Goal: Information Seeking & Learning: Learn about a topic

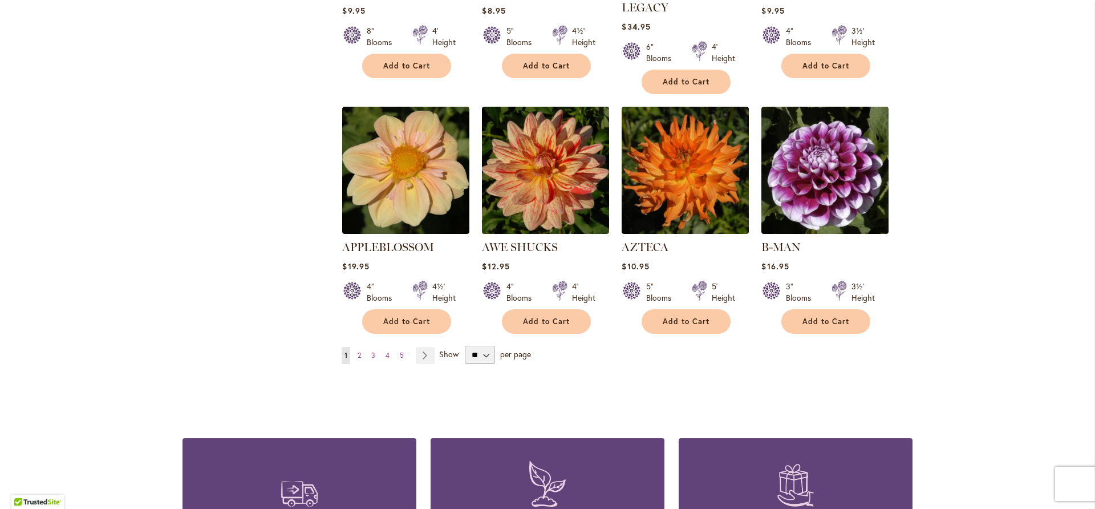
scroll to position [969, 0]
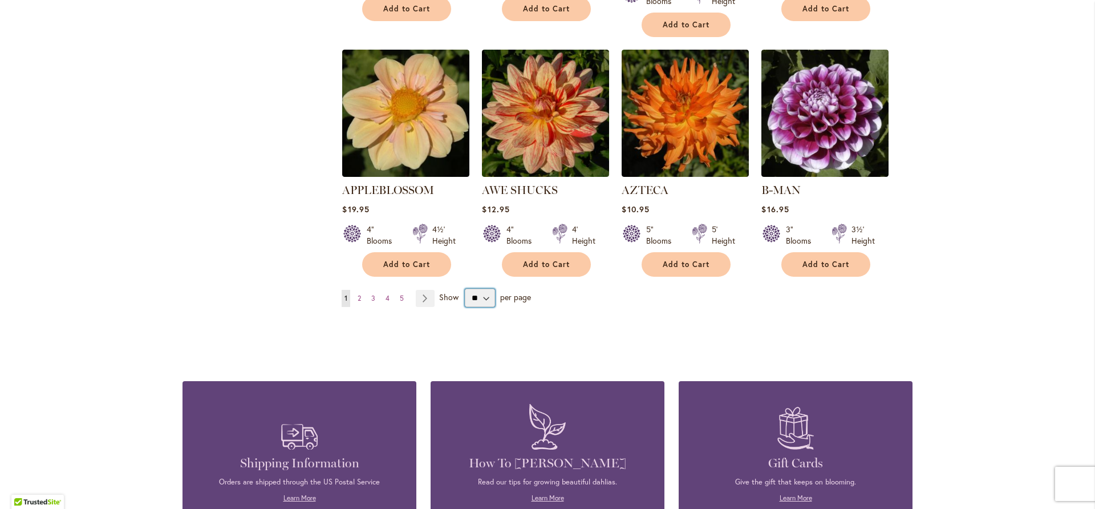
click at [482, 289] on select "** ** ** **" at bounding box center [480, 298] width 30 height 18
select select "**"
click at [465, 289] on select "** ** ** **" at bounding box center [480, 298] width 30 height 18
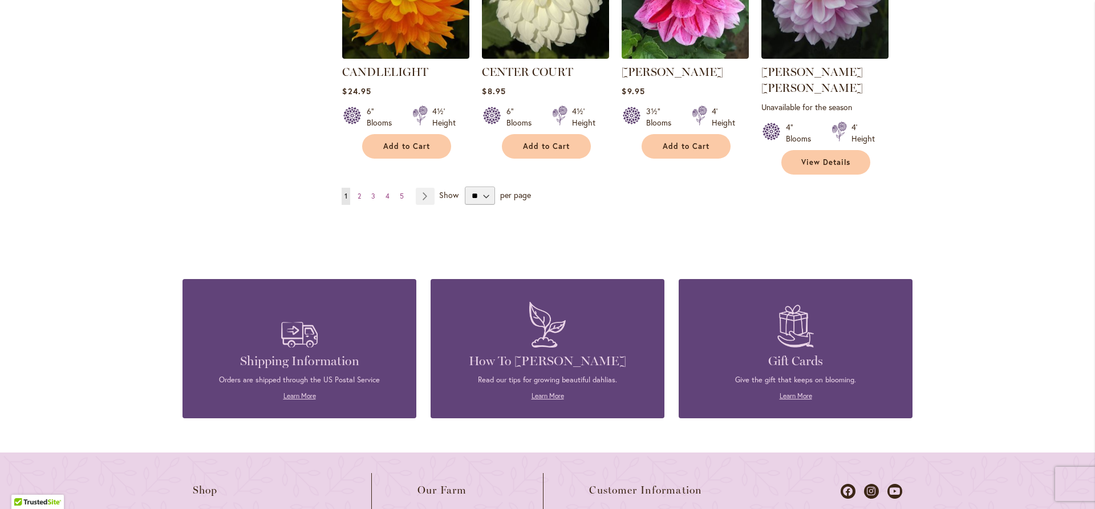
scroll to position [4004, 0]
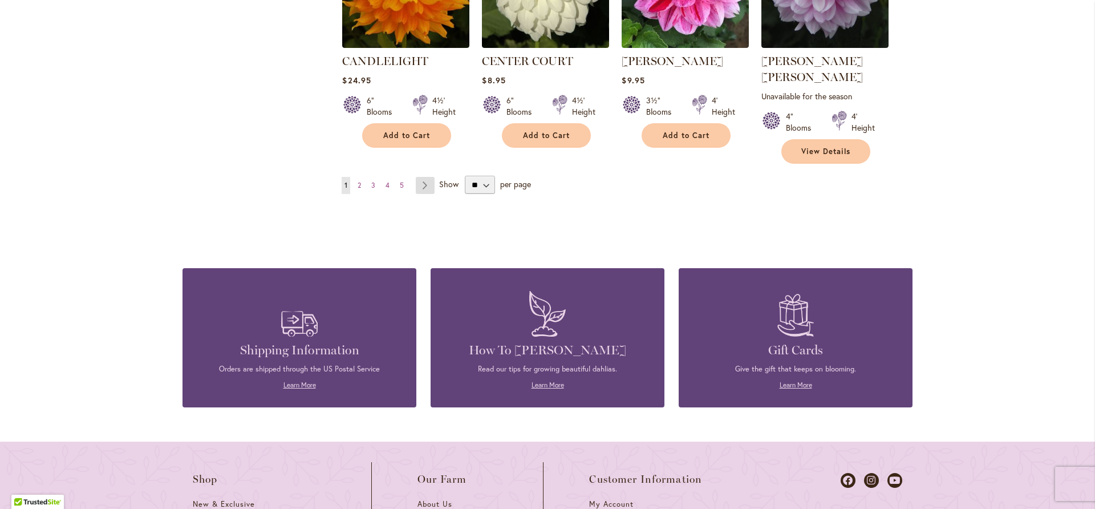
click at [421, 177] on link "Page Next" at bounding box center [425, 185] width 19 height 17
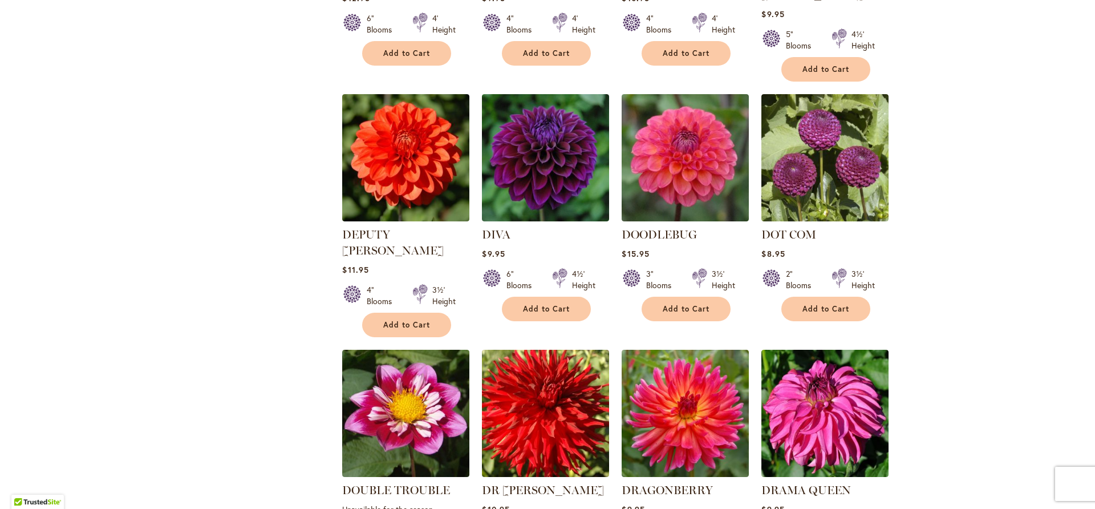
scroll to position [2395, 0]
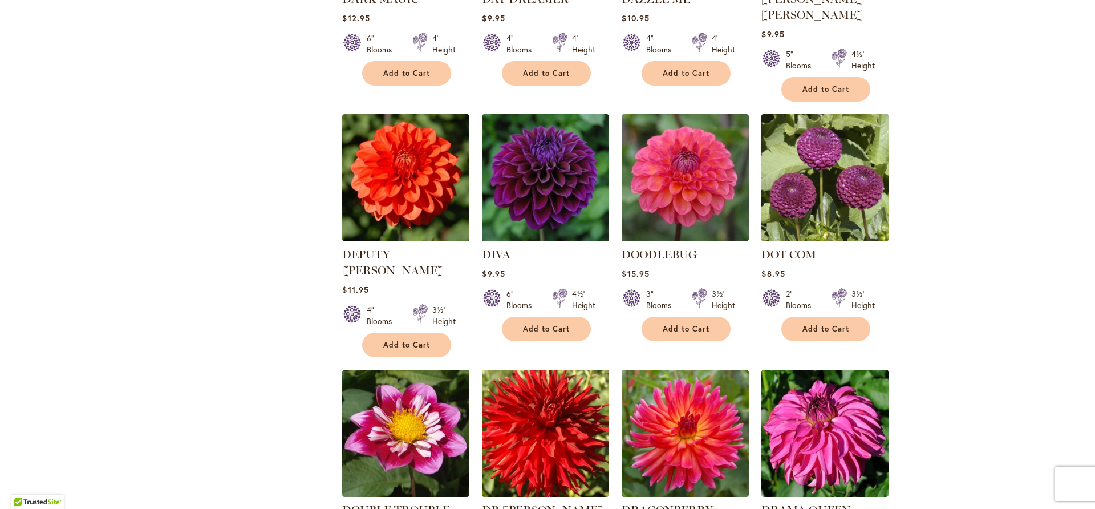
click at [837, 111] on img at bounding box center [824, 177] width 133 height 133
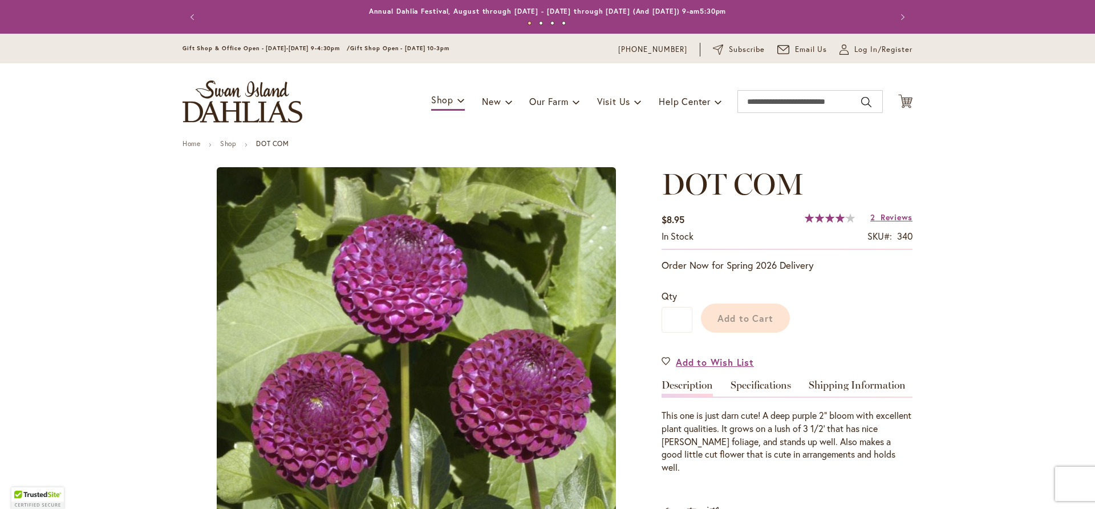
scroll to position [228, 0]
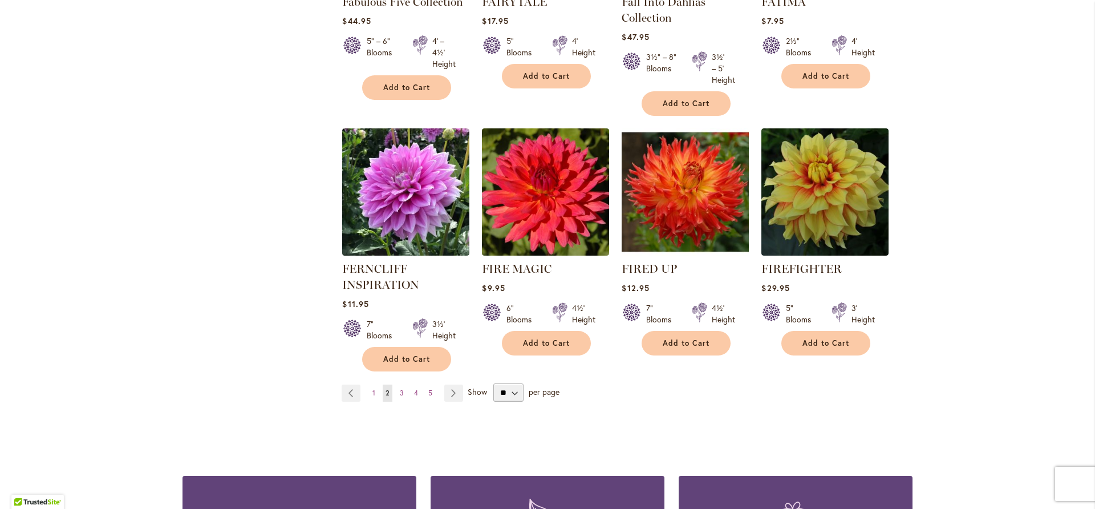
scroll to position [3890, 0]
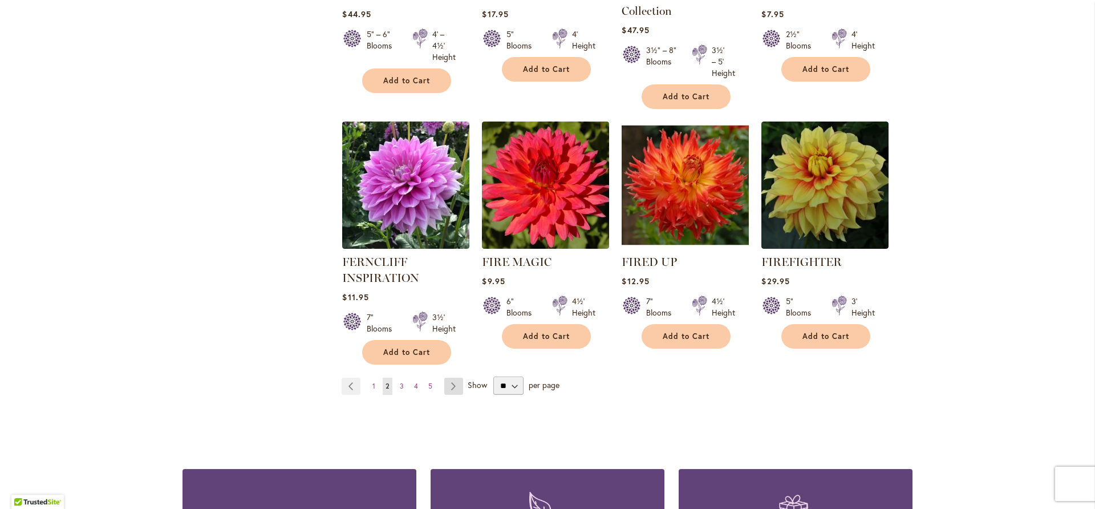
click at [449, 378] on link "Page Next" at bounding box center [453, 386] width 19 height 17
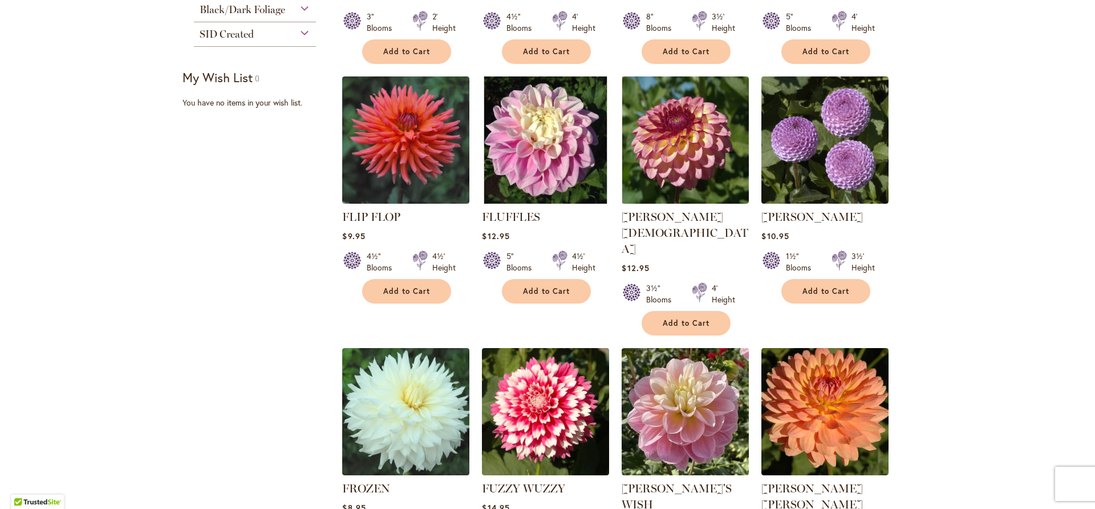
scroll to position [399, 0]
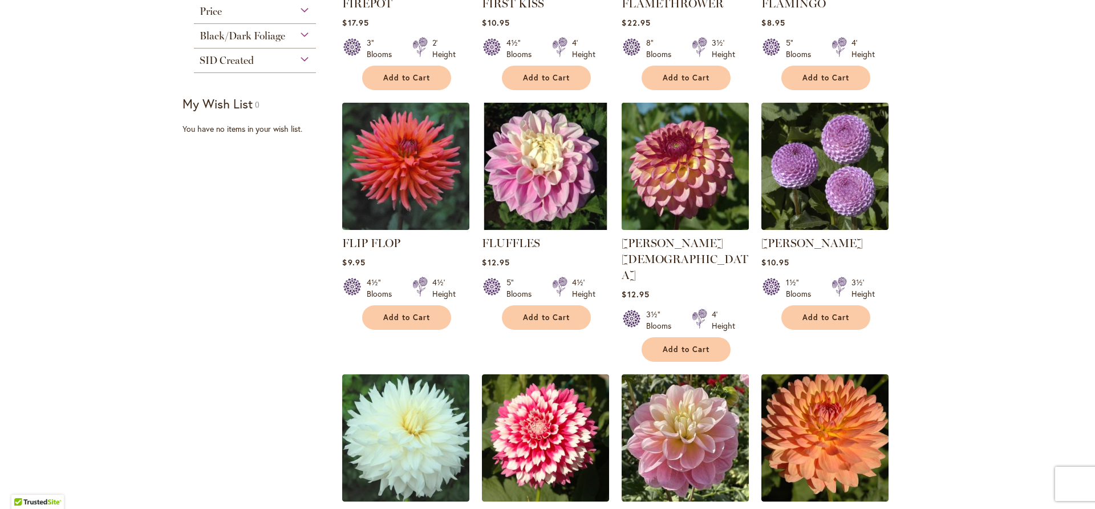
click at [688, 167] on img at bounding box center [685, 166] width 133 height 133
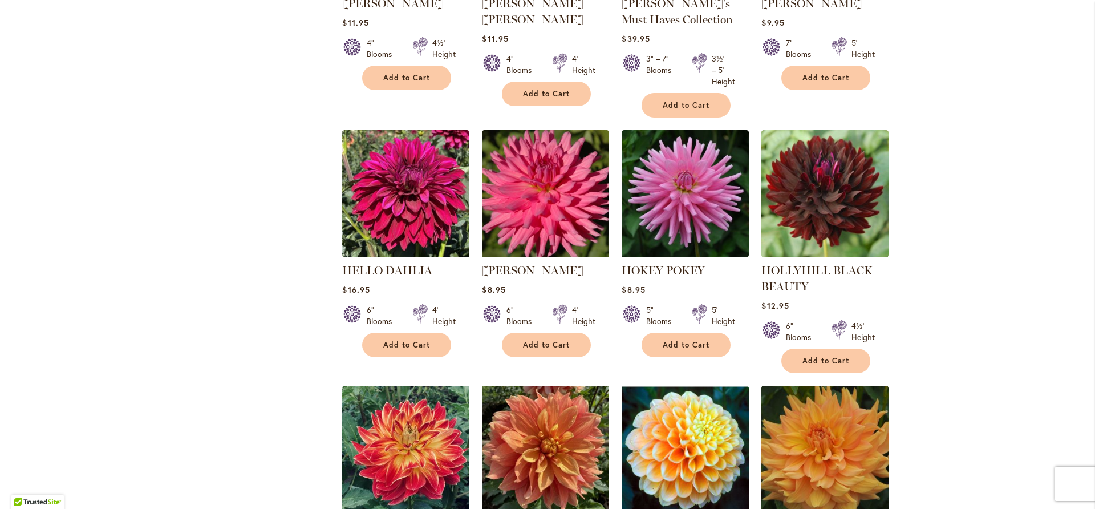
scroll to position [2933, 0]
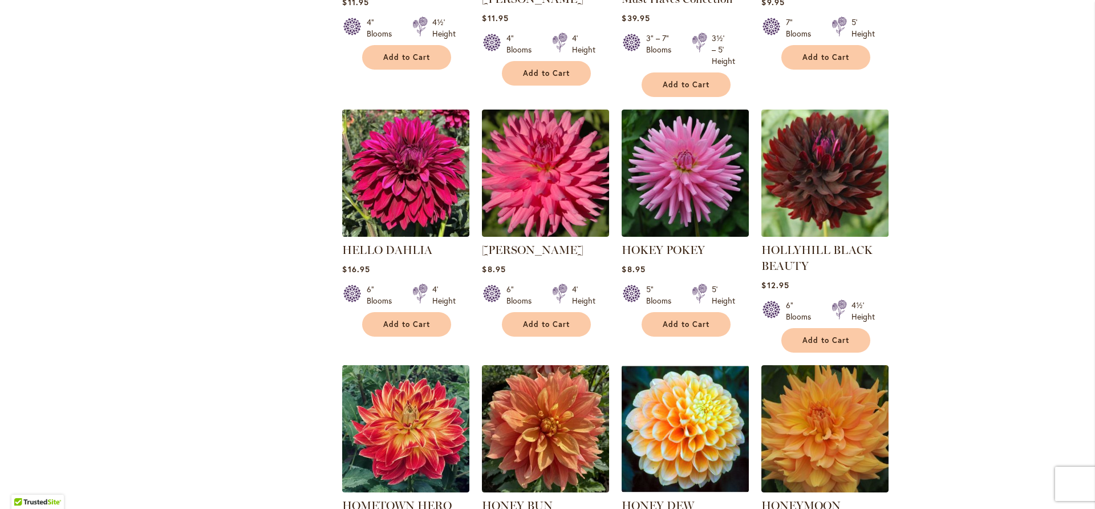
click at [813, 107] on img at bounding box center [824, 173] width 133 height 133
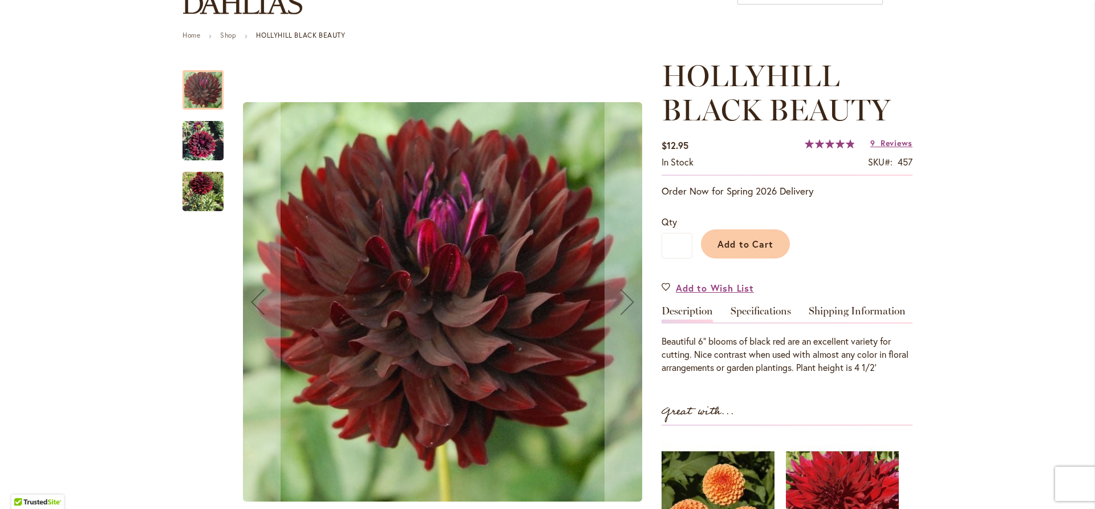
scroll to position [114, 0]
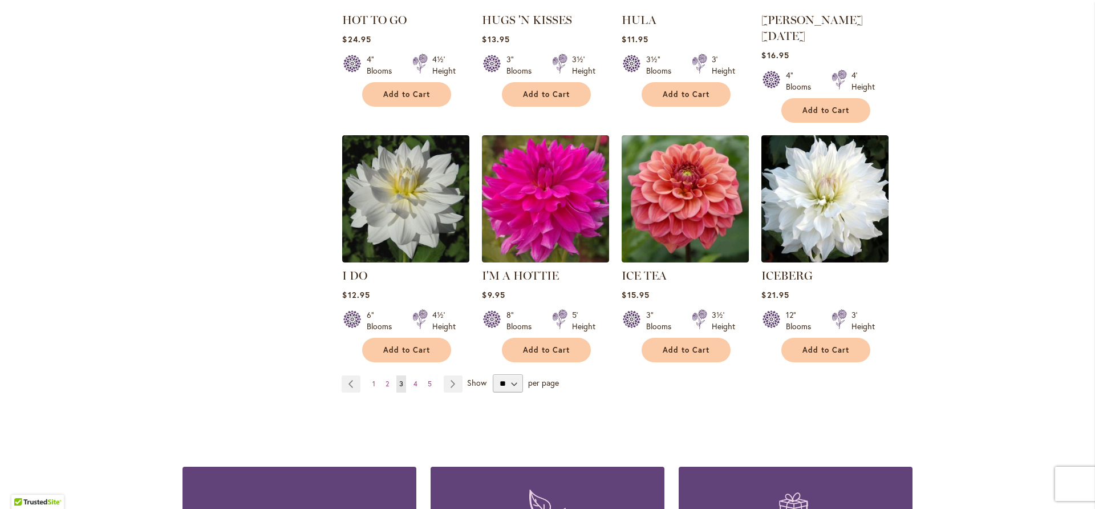
scroll to position [4071, 0]
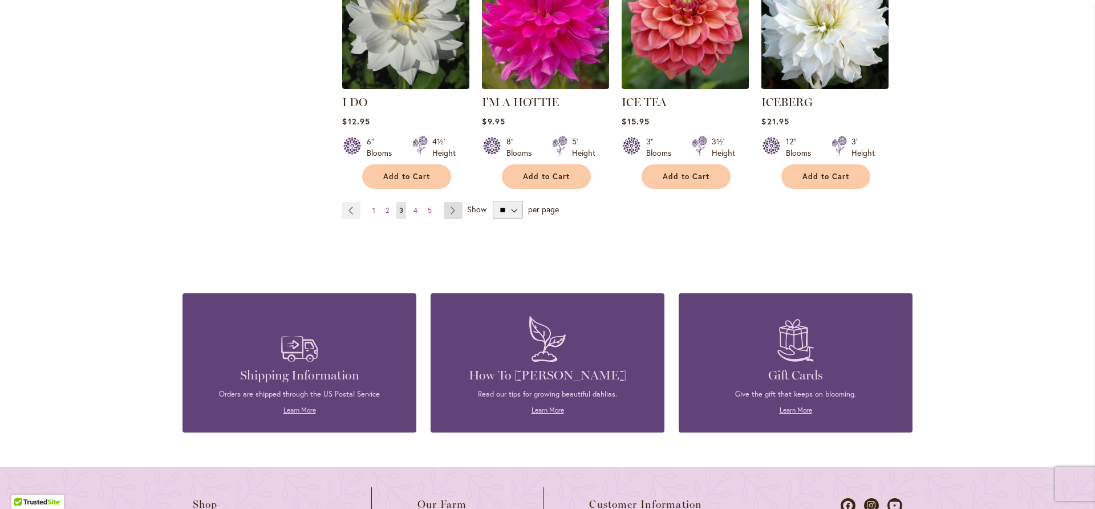
click at [451, 202] on link "Page Next" at bounding box center [453, 210] width 19 height 17
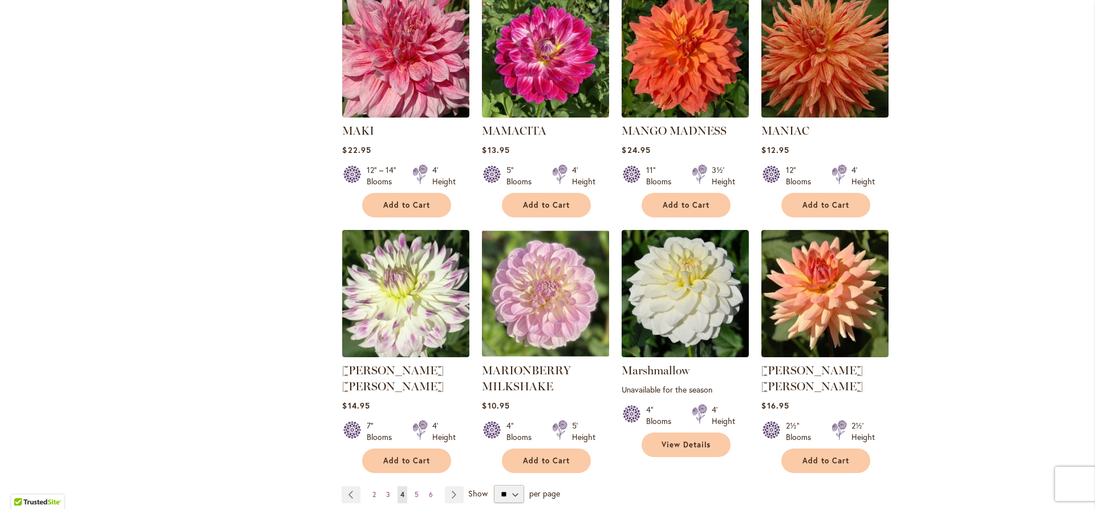
scroll to position [3776, 0]
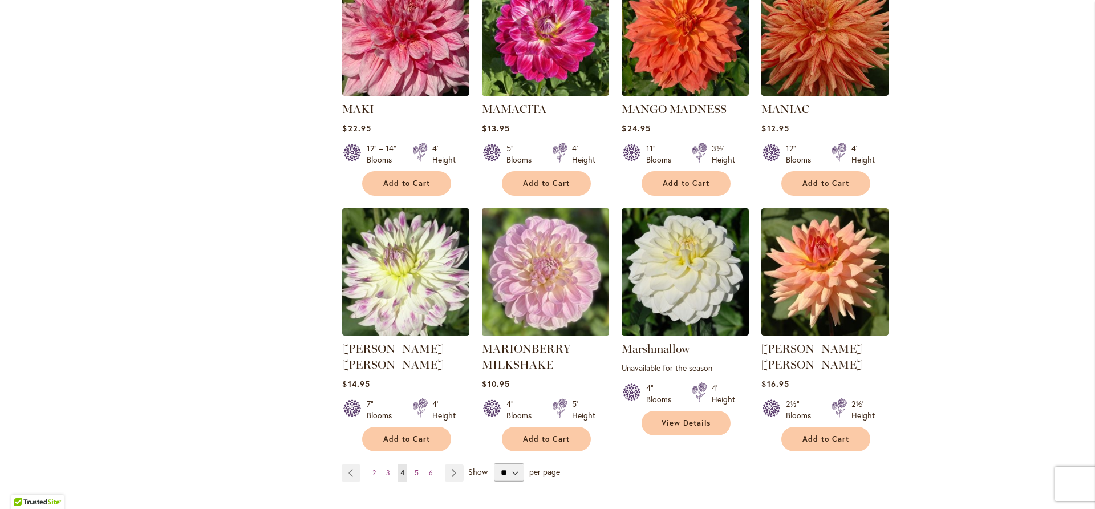
click at [533, 209] on img at bounding box center [545, 271] width 133 height 133
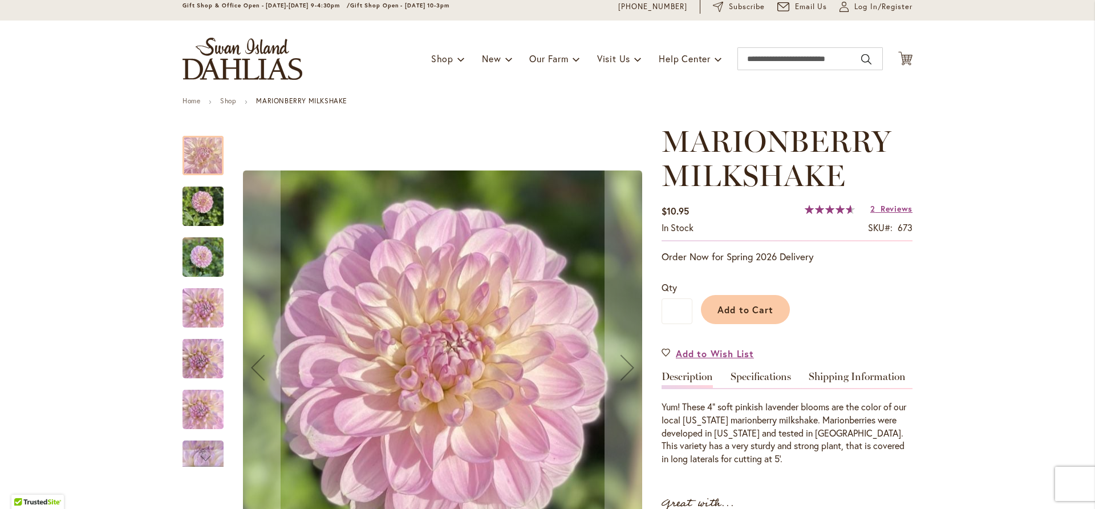
scroll to position [114, 0]
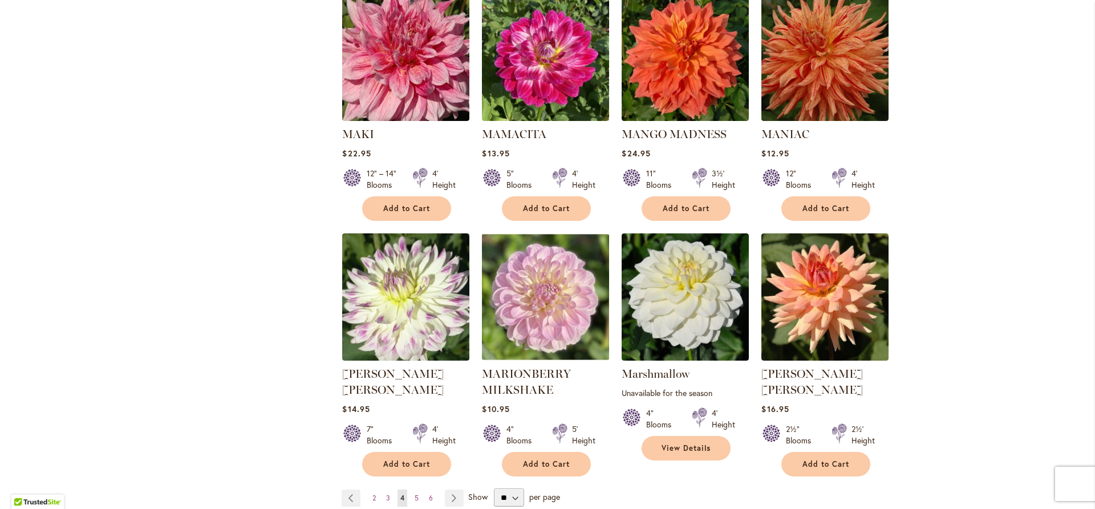
scroll to position [3764, 0]
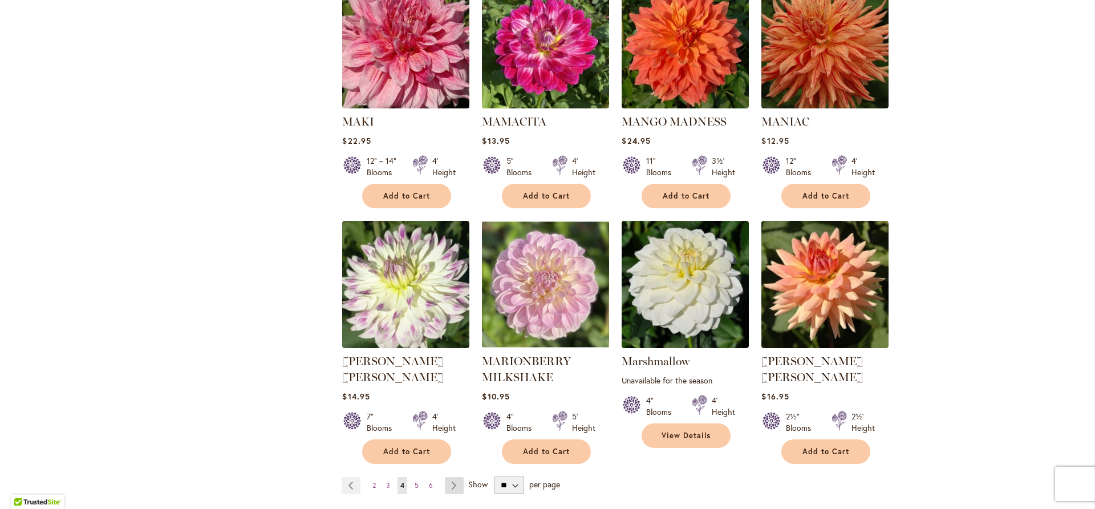
click at [448, 477] on link "Page Next" at bounding box center [454, 485] width 19 height 17
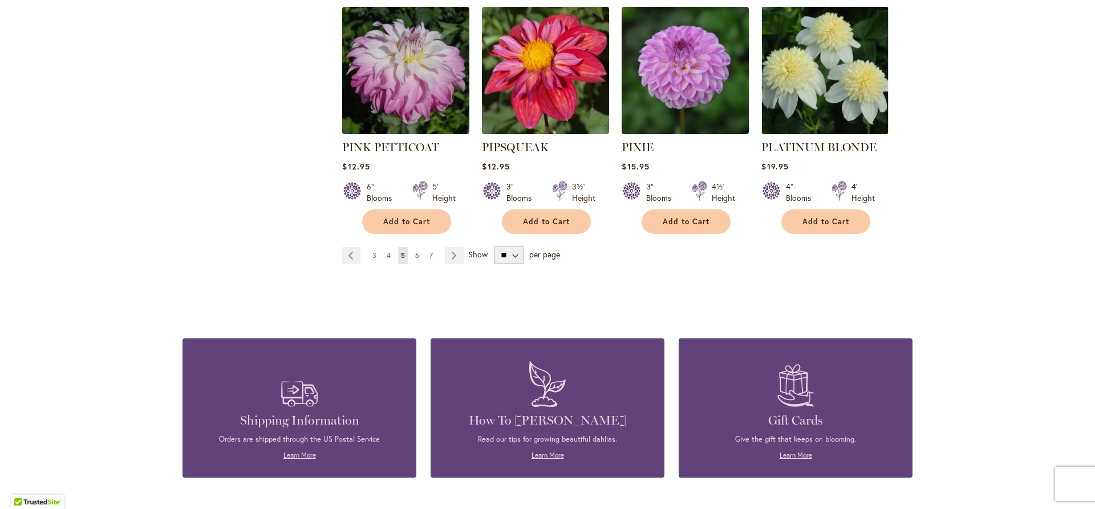
scroll to position [3992, 0]
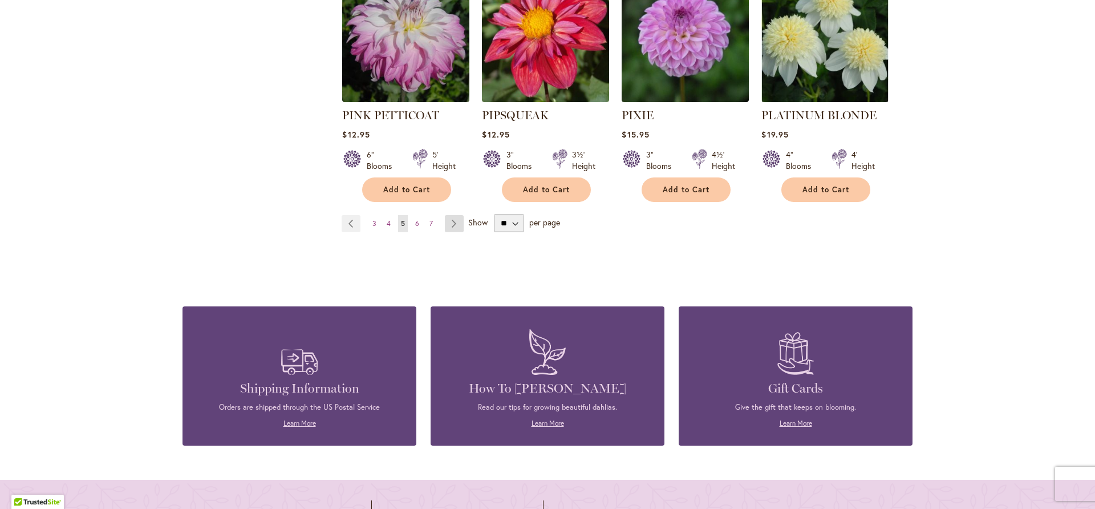
click at [449, 215] on link "Page Next" at bounding box center [454, 223] width 19 height 17
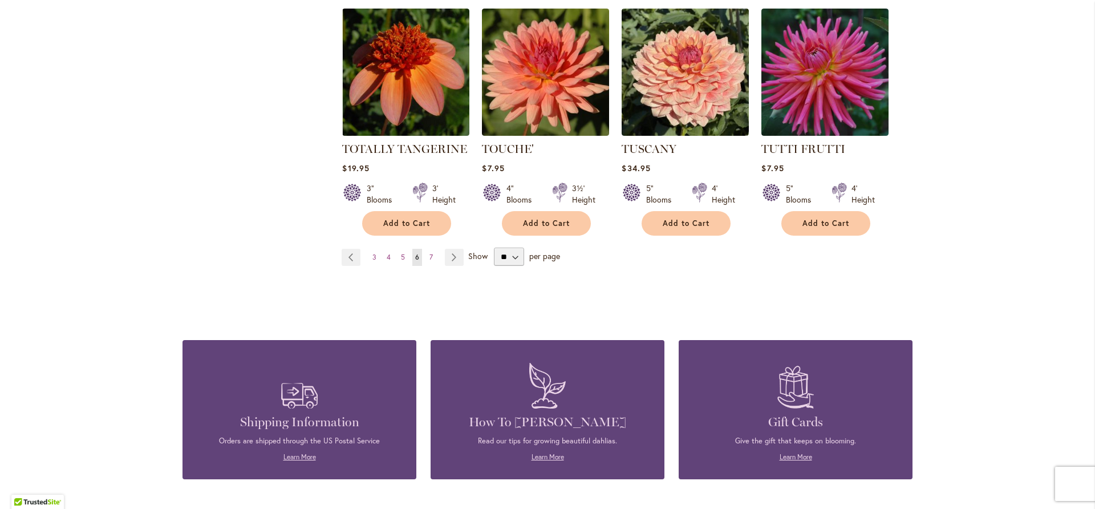
scroll to position [3963, 0]
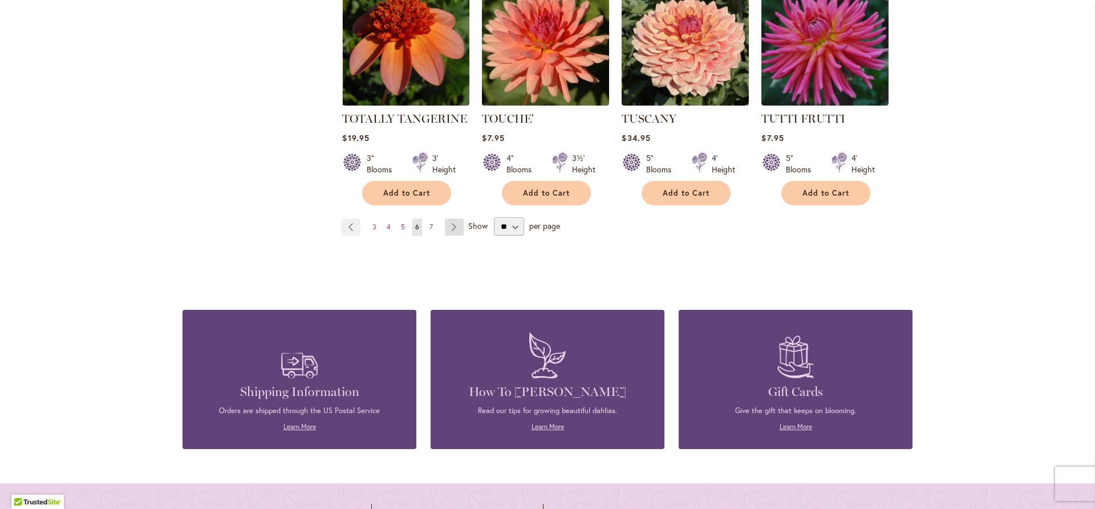
click at [451, 218] on link "Page Next" at bounding box center [454, 226] width 19 height 17
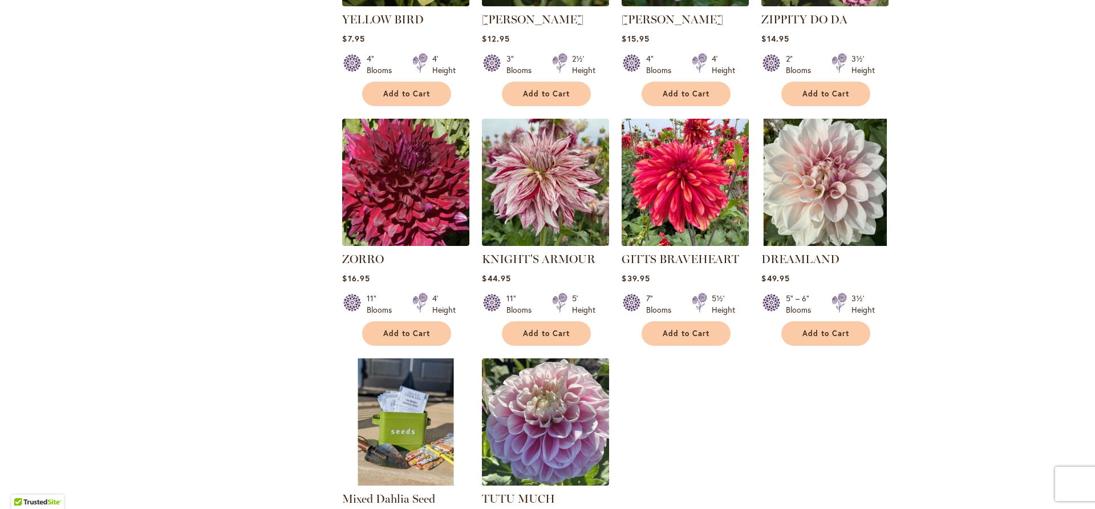
scroll to position [1255, 0]
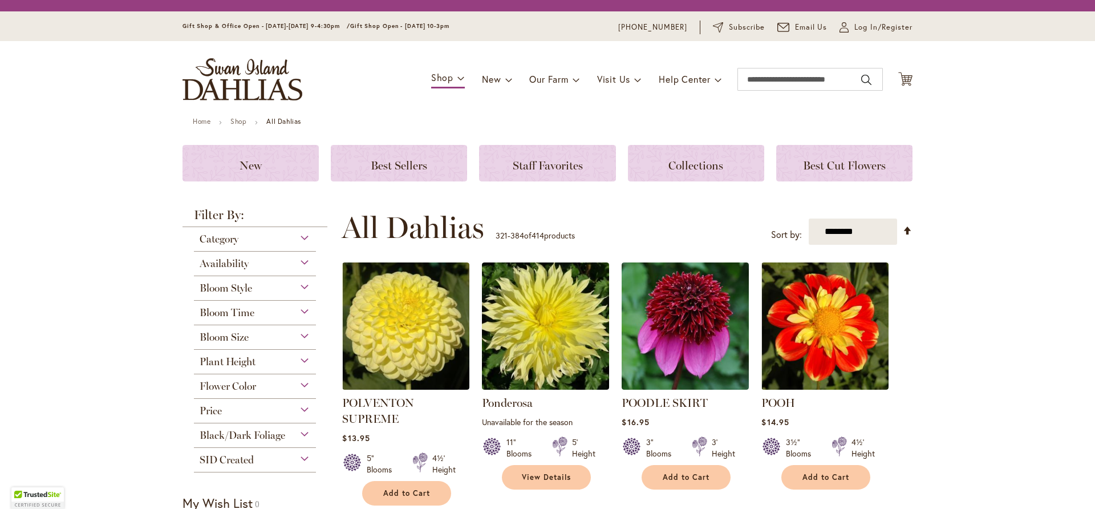
scroll to position [226, 0]
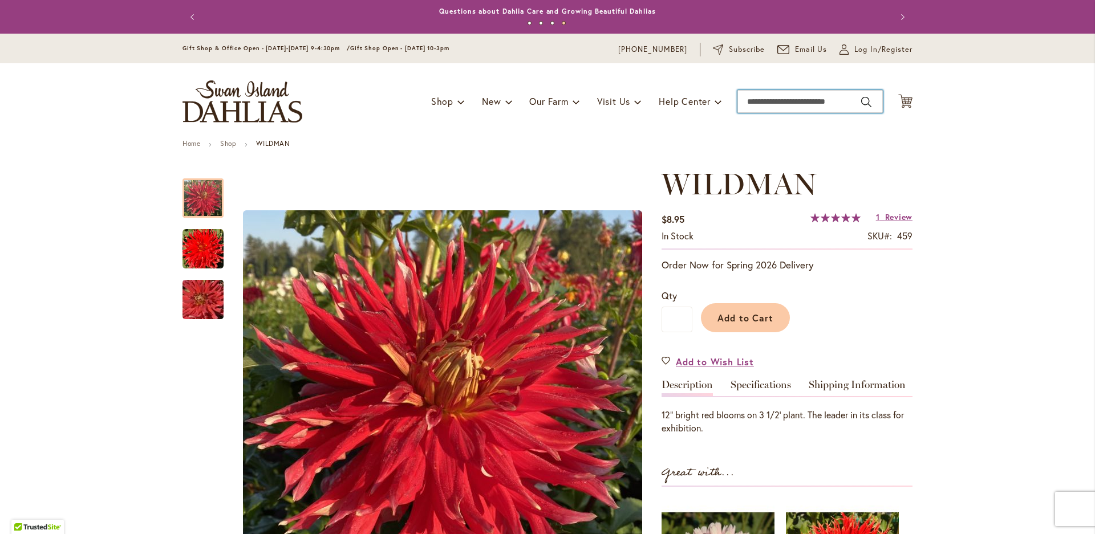
drag, startPoint x: 769, startPoint y: 100, endPoint x: 792, endPoint y: 100, distance: 22.8
click at [773, 100] on input "Search" at bounding box center [809, 101] width 145 height 23
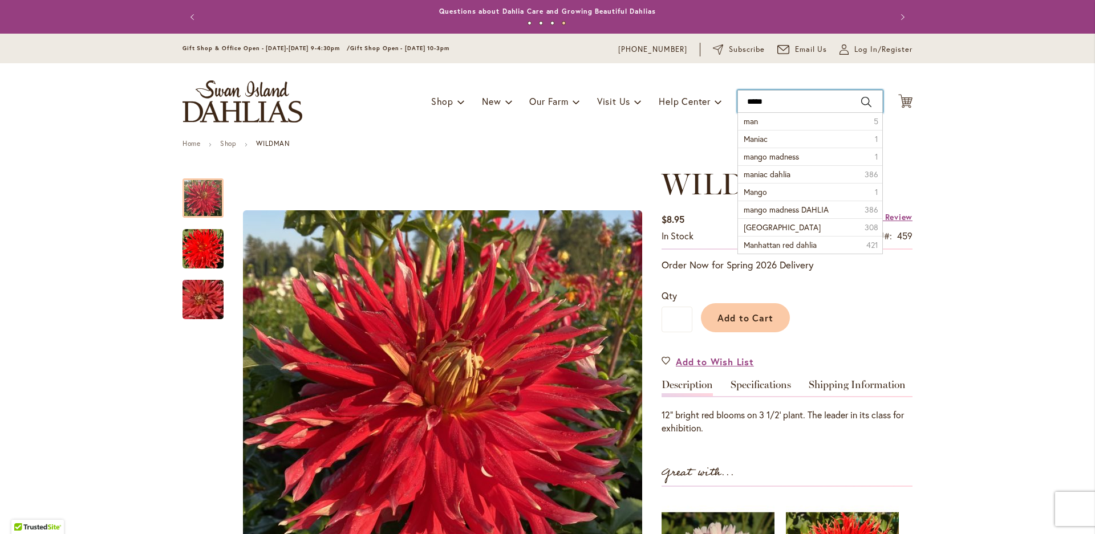
type input "******"
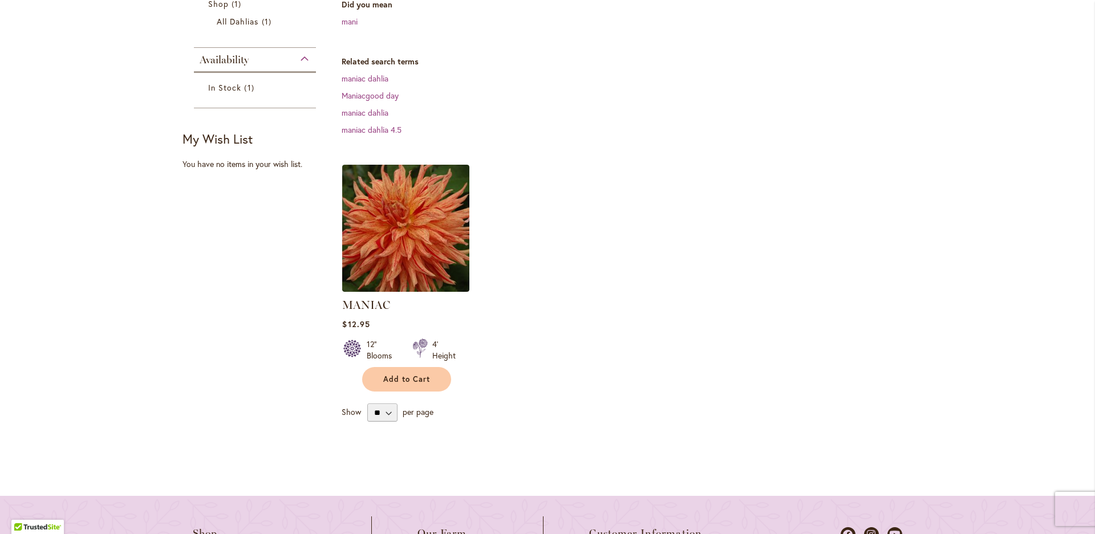
scroll to position [228, 0]
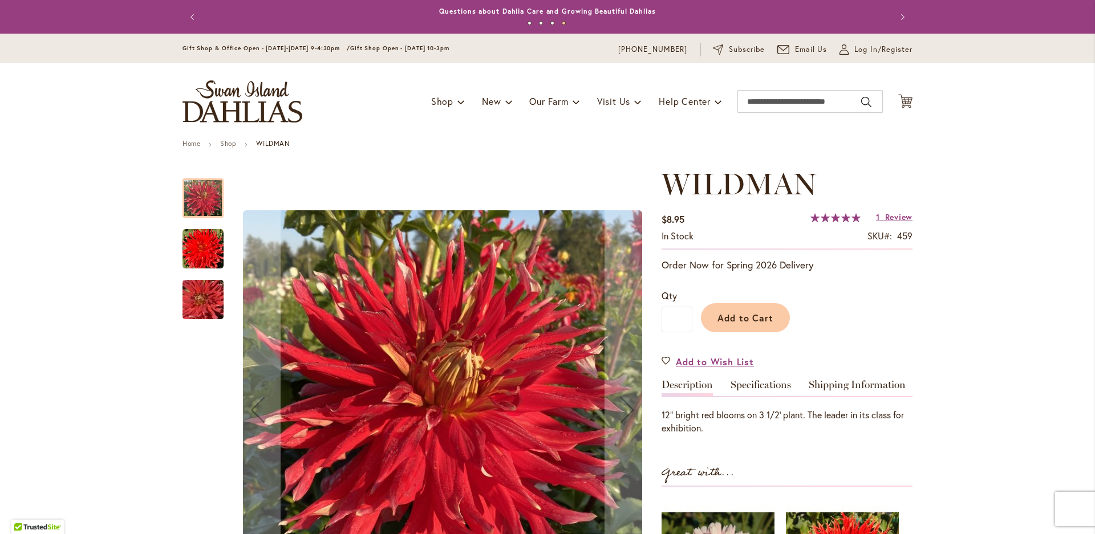
click at [194, 246] on img "Wildman" at bounding box center [202, 249] width 41 height 41
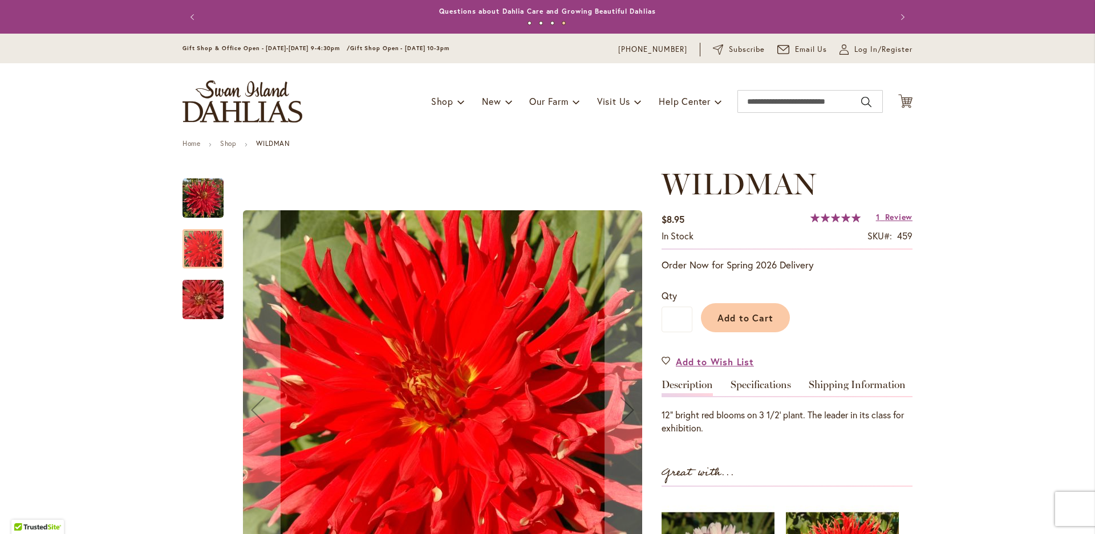
click at [194, 297] on img "Wildman" at bounding box center [203, 300] width 82 height 55
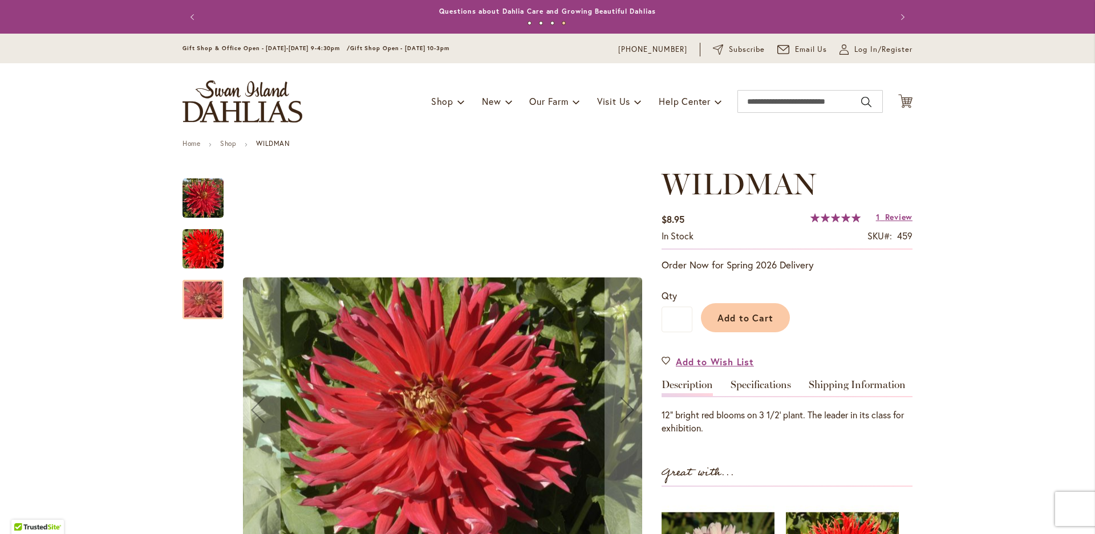
click at [199, 196] on img "Wildman" at bounding box center [202, 198] width 41 height 41
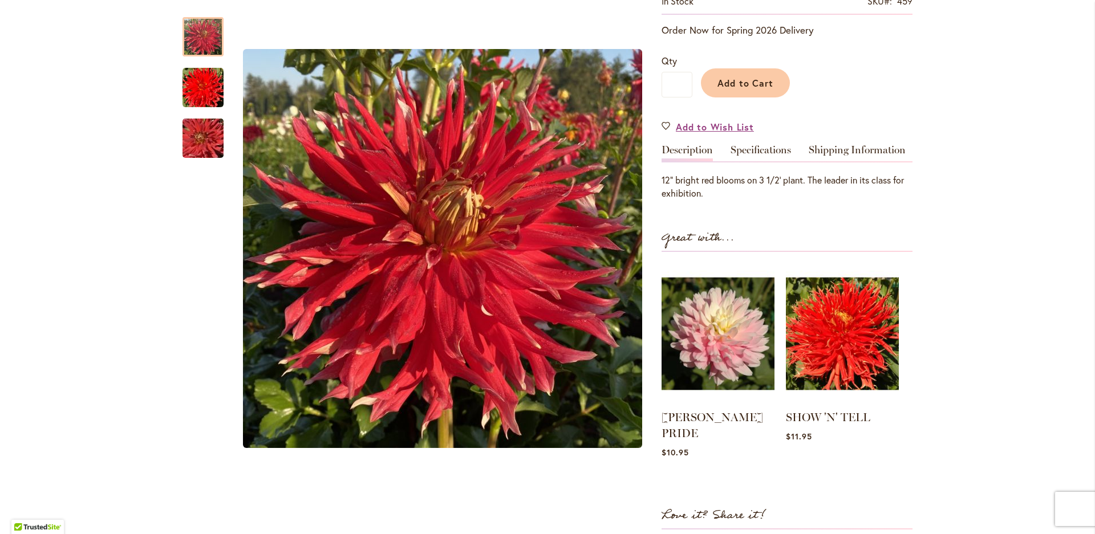
scroll to position [285, 0]
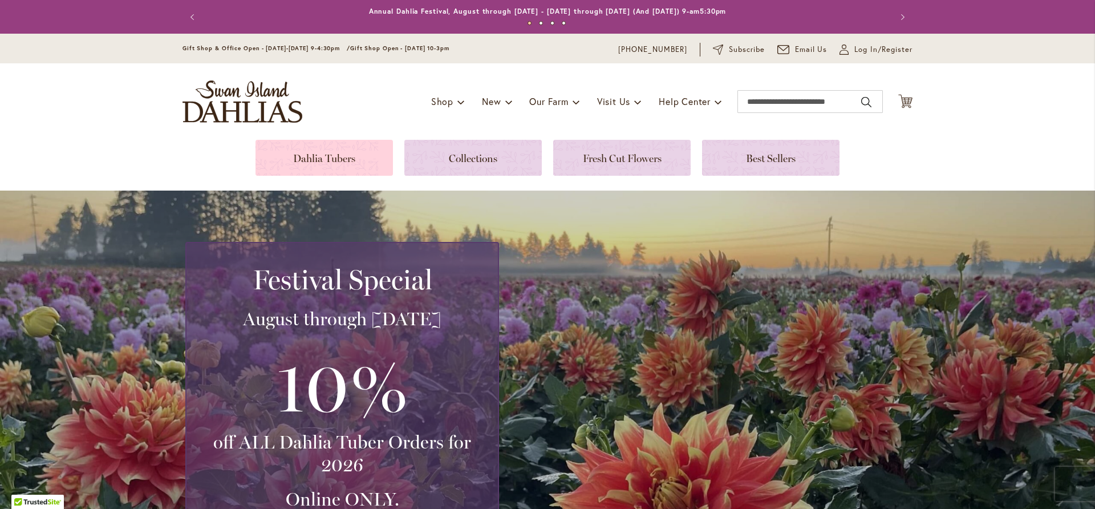
click at [315, 153] on link at bounding box center [323, 158] width 137 height 36
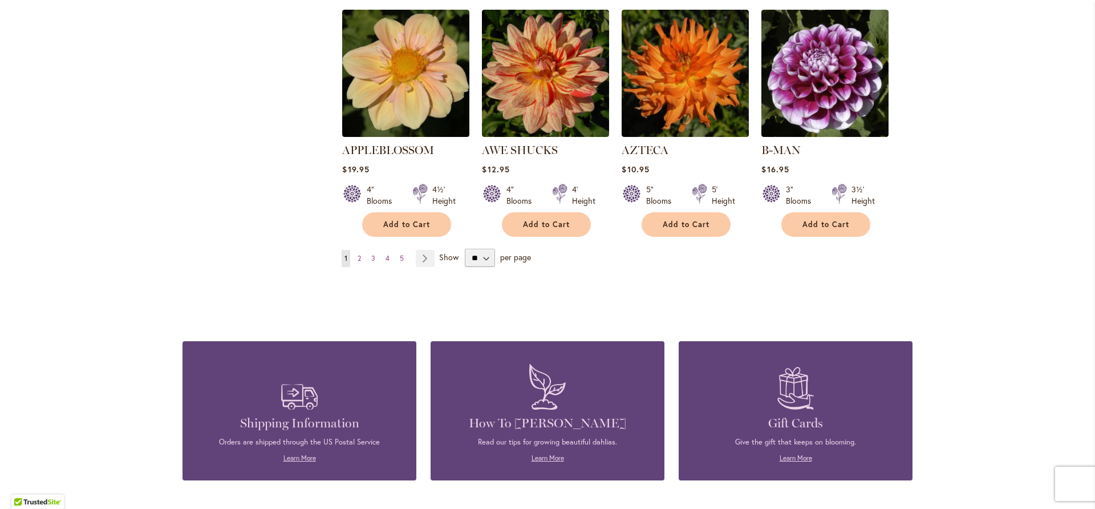
scroll to position [991, 0]
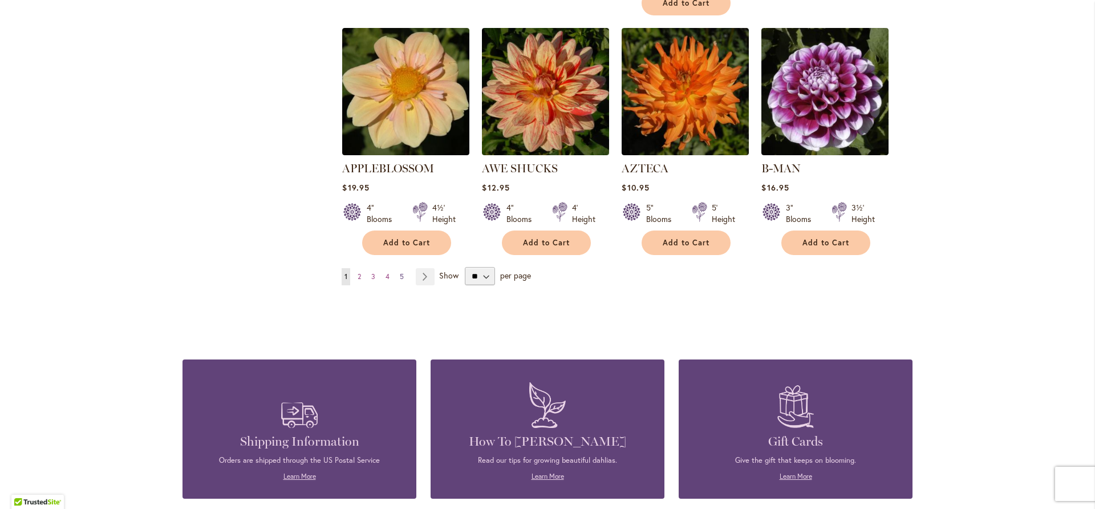
click at [400, 272] on span "5" at bounding box center [402, 276] width 4 height 9
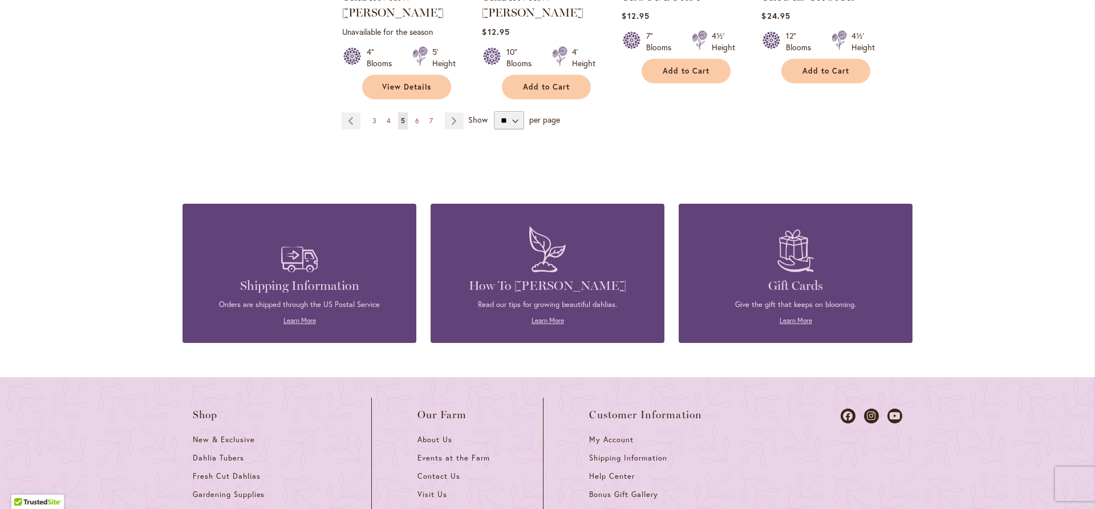
scroll to position [1048, 0]
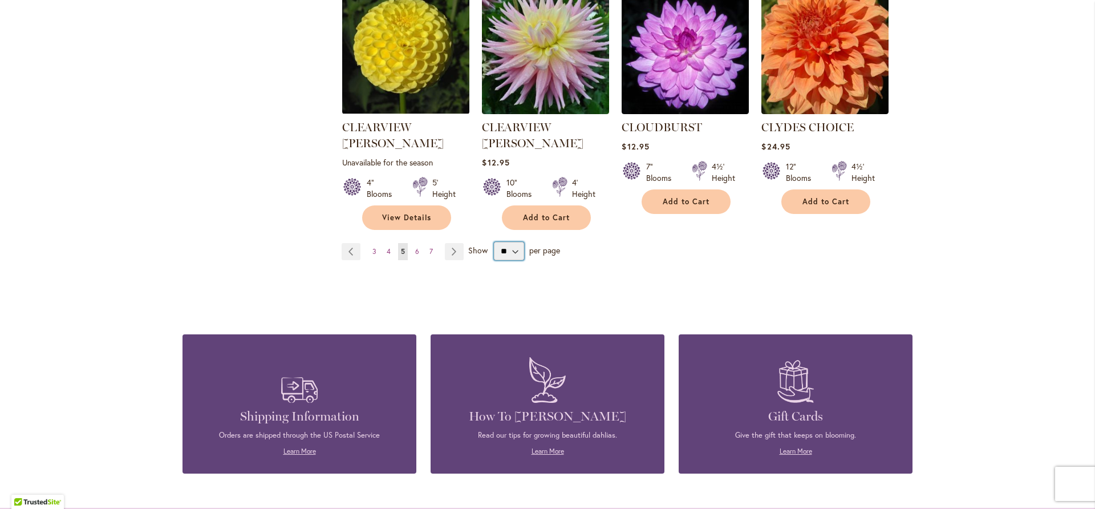
click at [512, 242] on select "** ** ** **" at bounding box center [509, 251] width 30 height 18
select select "**"
click at [494, 242] on select "** ** ** **" at bounding box center [509, 251] width 30 height 18
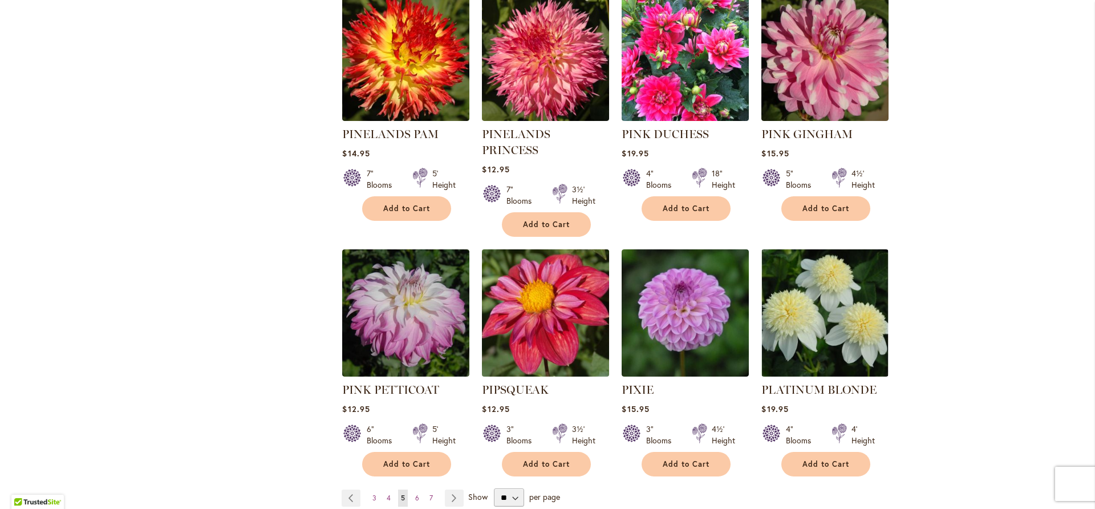
scroll to position [3764, 0]
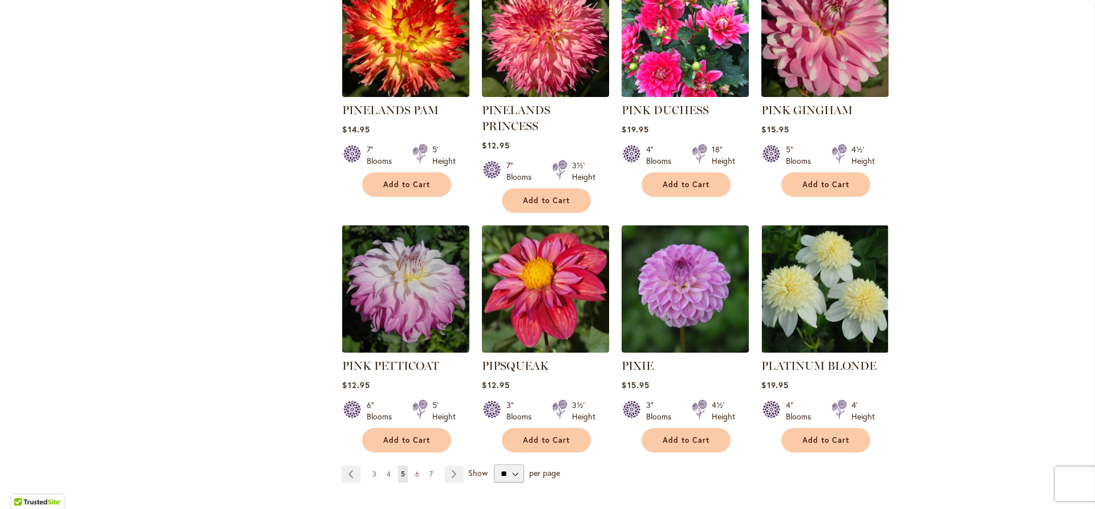
click at [429, 469] on span "7" at bounding box center [430, 473] width 3 height 9
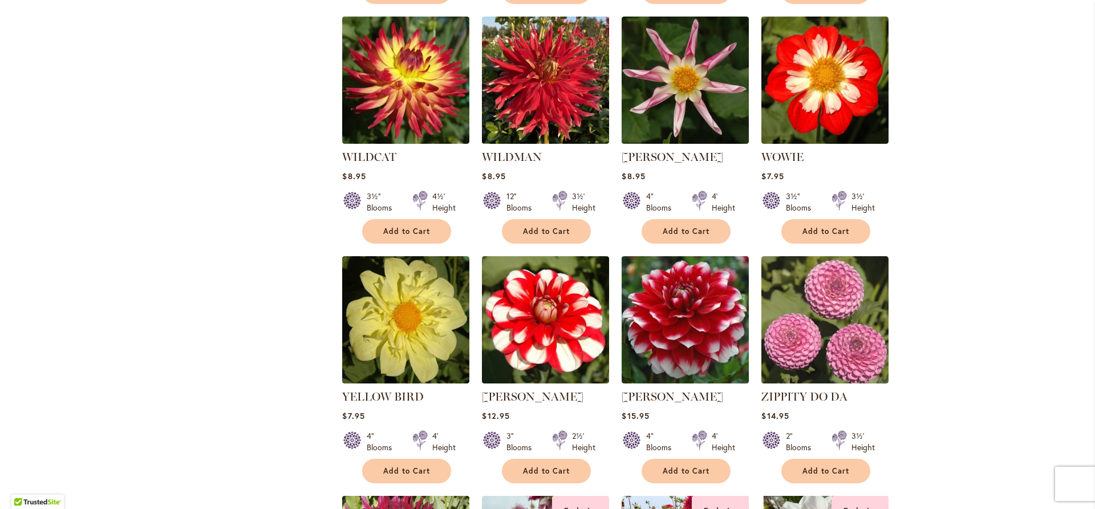
scroll to position [1198, 0]
